Goal: Task Accomplishment & Management: Complete application form

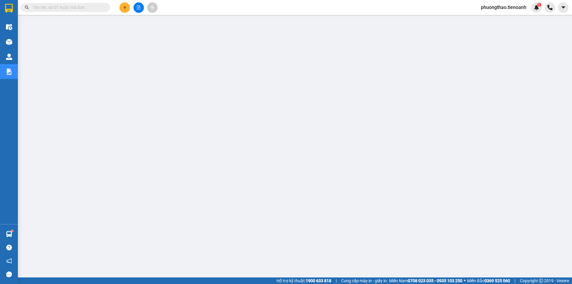
click at [55, 9] on input "text" at bounding box center [68, 7] width 70 height 7
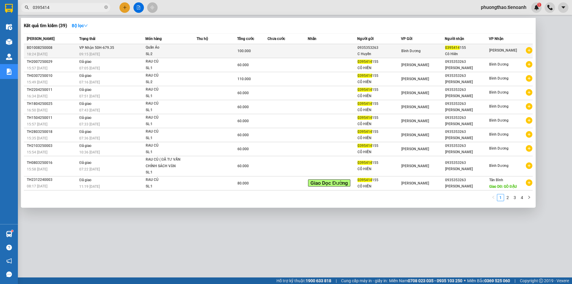
type input "0395414"
click at [197, 49] on td at bounding box center [217, 51] width 41 height 14
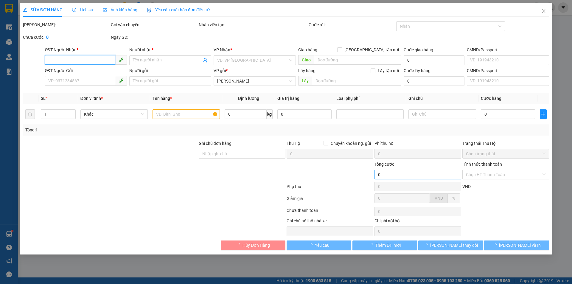
type input "0395414155"
type input "Cô Hiên"
type input "0935353263"
type input "C Huyền"
type input "100.000"
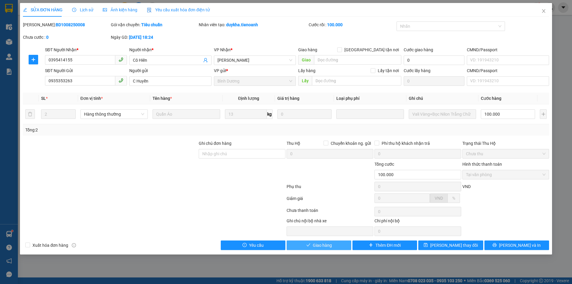
click at [343, 243] on button "Giao hàng" at bounding box center [319, 245] width 65 height 10
